Goal: Task Accomplishment & Management: Manage account settings

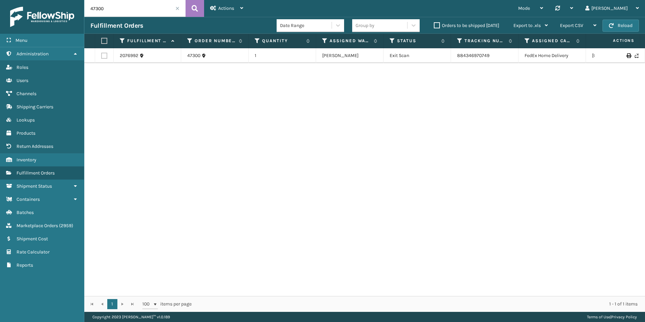
drag, startPoint x: 111, startPoint y: 4, endPoint x: 67, endPoint y: 8, distance: 44.3
click at [67, 0] on div "Menu Administration Roles Users Channels Shipping Carriers Lookups Products Ret…" at bounding box center [322, 0] width 645 height 0
paste input "114-0852776-7892258"
type input "114-0852776-7892258"
click at [25, 226] on span "Marketplace Orders" at bounding box center [37, 226] width 41 height 6
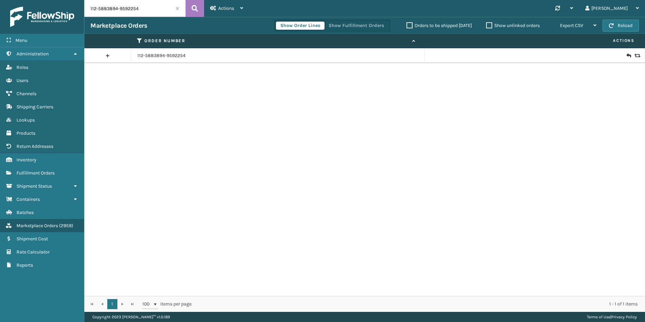
click at [151, 11] on input "112-5883894-9592254" at bounding box center [134, 8] width 101 height 17
paste input "114-0852776-7892258"
type input "114-0852776-7892258"
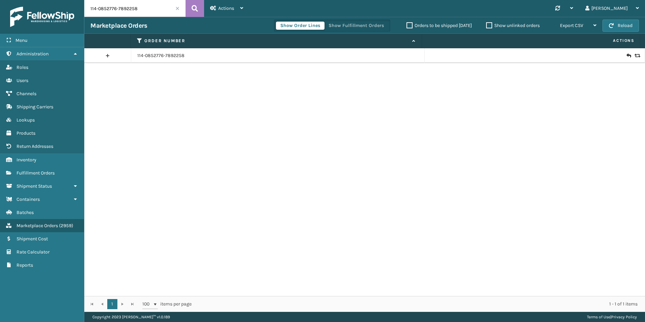
click at [635, 55] on icon at bounding box center [637, 55] width 4 height 5
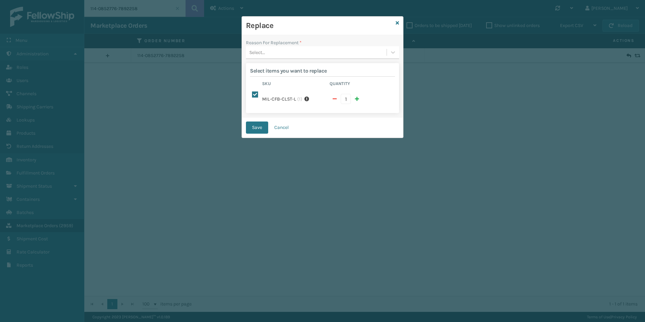
click at [286, 49] on div "Select..." at bounding box center [316, 52] width 141 height 11
click at [267, 91] on div "Missing parts" at bounding box center [322, 94] width 153 height 12
click at [255, 121] on button "Save" at bounding box center [257, 127] width 22 height 12
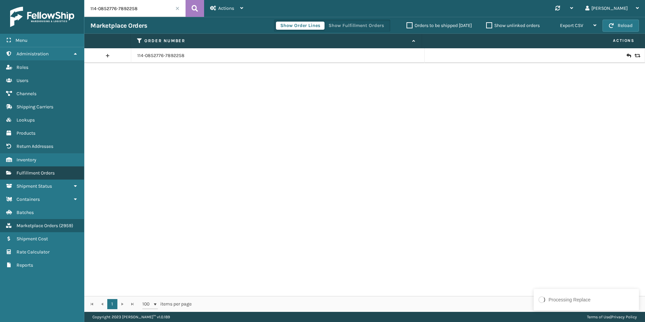
click at [50, 172] on span "Fulfillment Orders" at bounding box center [36, 173] width 38 height 6
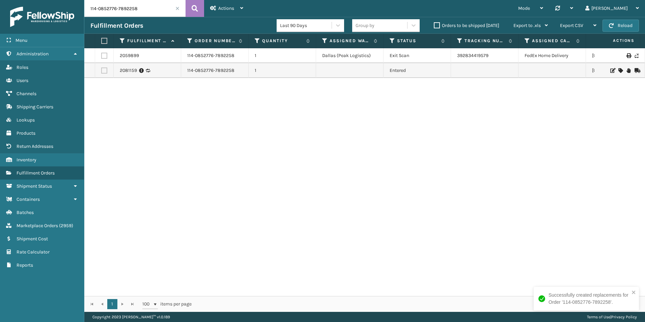
click at [141, 10] on input "114-0852776-7892258" at bounding box center [134, 8] width 101 height 17
click at [67, 223] on span "( 2959 )" at bounding box center [66, 226] width 14 height 6
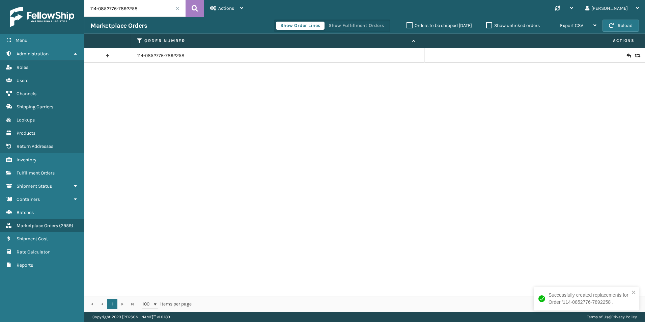
click at [130, 11] on input "114-0852776-7892258" at bounding box center [134, 8] width 101 height 17
paste input "3824817-5035409"
type input "114-3824817-5035409"
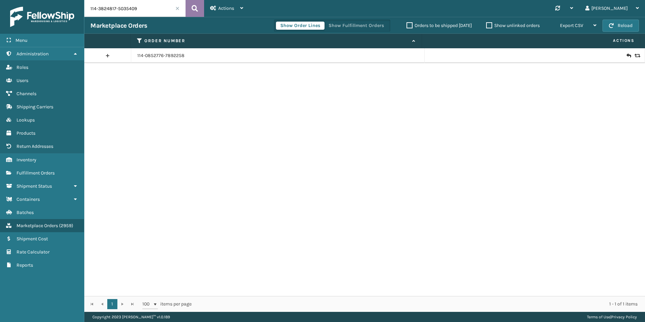
click at [193, 8] on icon at bounding box center [195, 8] width 6 height 10
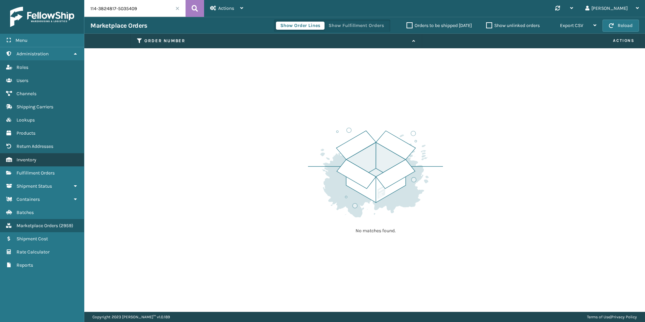
click at [35, 171] on span "Fulfillment Orders" at bounding box center [36, 173] width 38 height 6
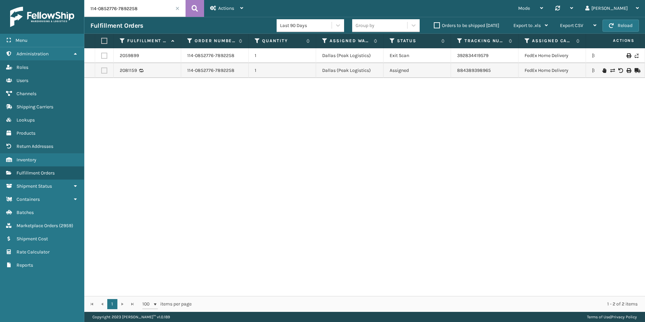
click at [148, 9] on input "114-0852776-7892258" at bounding box center [134, 8] width 101 height 17
paste input "[US_VEHICLE_IDENTIFICATION_NUMBER]"
type input "1ZH0R7060326720890"
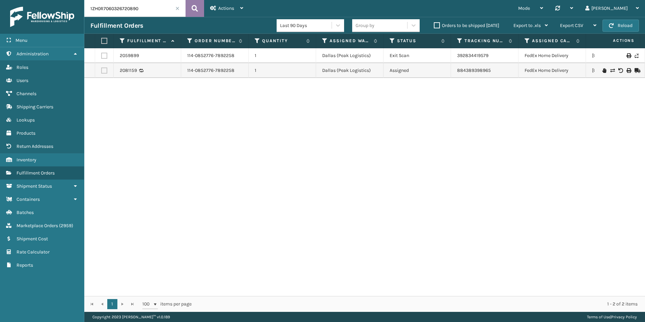
click at [196, 1] on button at bounding box center [195, 8] width 19 height 17
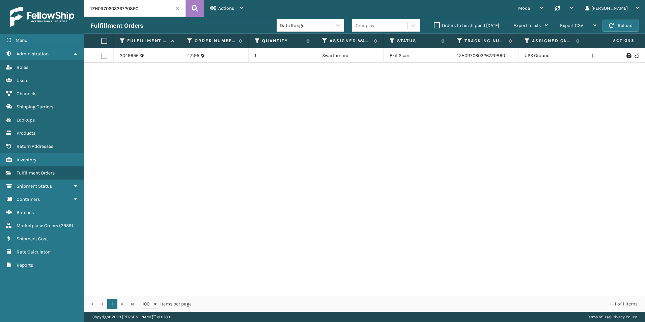
click at [133, 9] on input "1ZH0R7060326720890" at bounding box center [134, 8] width 101 height 17
paste input "47195"
type input "47195"
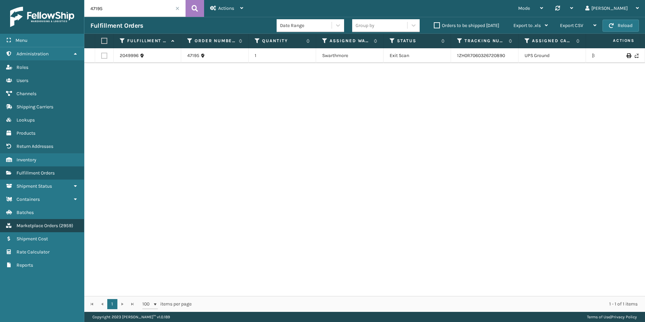
drag, startPoint x: 60, startPoint y: 225, endPoint x: 61, endPoint y: 216, distance: 9.1
click at [60, 225] on span "( 2959 )" at bounding box center [66, 226] width 14 height 6
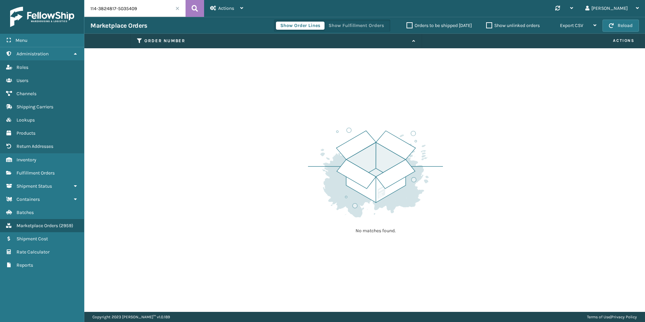
click at [119, 10] on input "114-3824817-5035409" at bounding box center [134, 8] width 101 height 17
paste input "47195"
type input "47195"
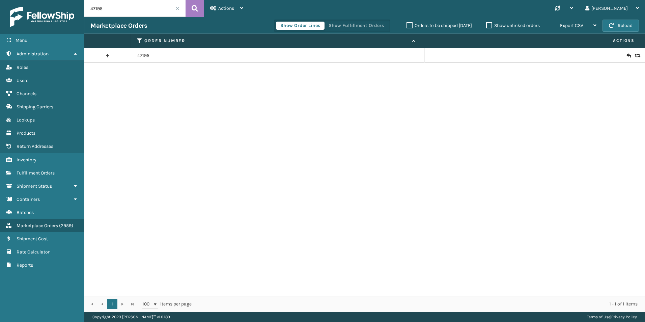
click at [635, 55] on icon at bounding box center [637, 55] width 4 height 5
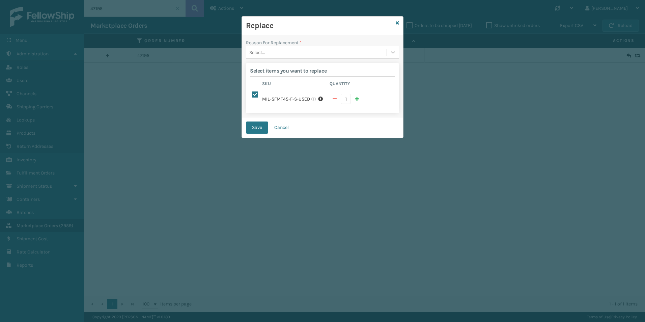
click at [348, 54] on div "Select..." at bounding box center [316, 52] width 141 height 11
click at [282, 115] on div "Wrong item sent" at bounding box center [322, 119] width 153 height 12
click at [253, 126] on button "Save" at bounding box center [257, 127] width 22 height 12
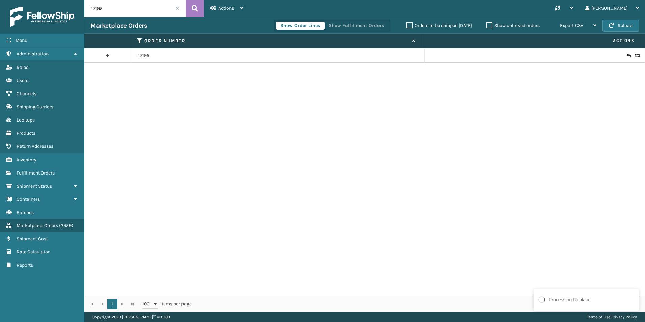
click at [609, 300] on div "Processing Replace" at bounding box center [586, 299] width 100 height 11
click at [626, 56] on icon at bounding box center [628, 55] width 4 height 7
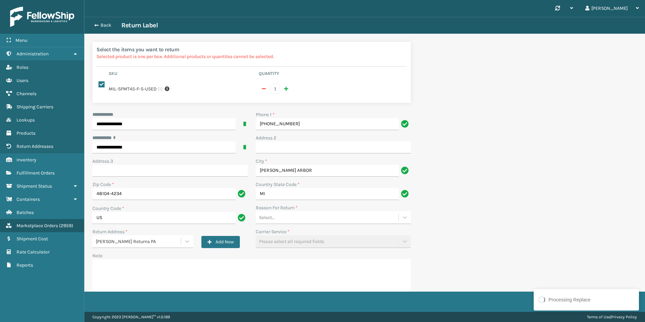
click at [295, 212] on div "Select..." at bounding box center [327, 217] width 143 height 11
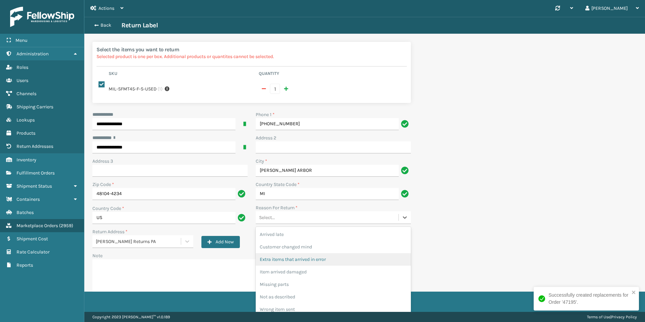
click at [314, 259] on div "Extra items that arrived in error" at bounding box center [333, 259] width 155 height 12
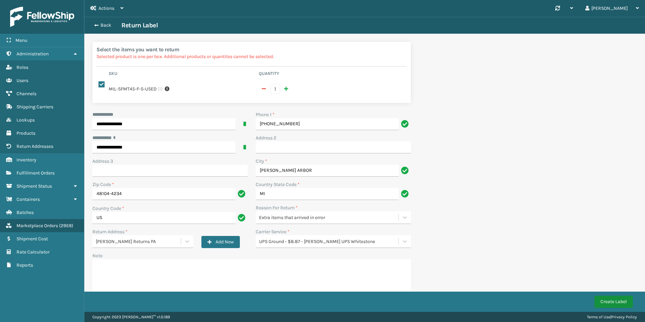
click at [599, 301] on button "Create Label" at bounding box center [613, 302] width 38 height 12
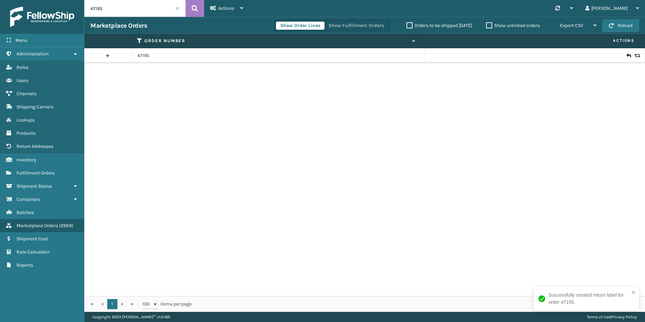
click at [626, 56] on icon at bounding box center [628, 55] width 4 height 7
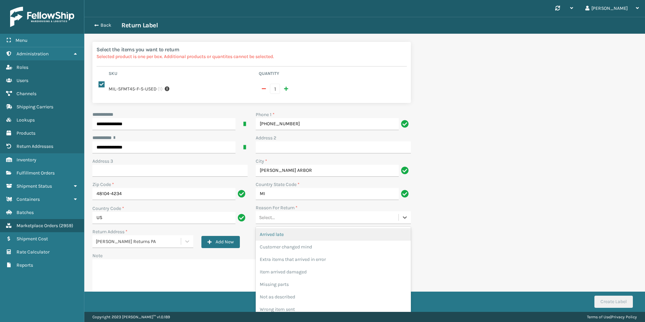
drag, startPoint x: 341, startPoint y: 212, endPoint x: 328, endPoint y: 231, distance: 23.0
click at [341, 212] on div "Select..." at bounding box center [327, 217] width 143 height 11
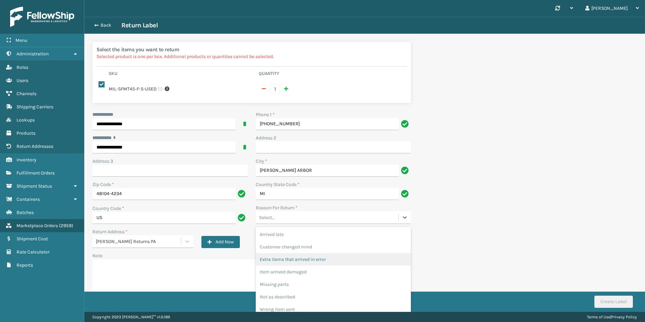
click at [322, 253] on div "Extra items that arrived in error" at bounding box center [333, 259] width 155 height 12
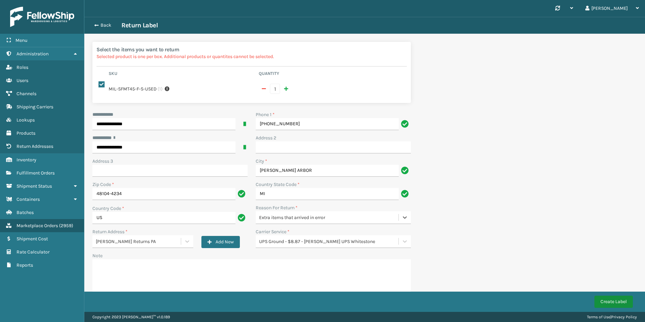
click at [605, 299] on button "Create Label" at bounding box center [613, 302] width 38 height 12
